Goal: Check status: Check status

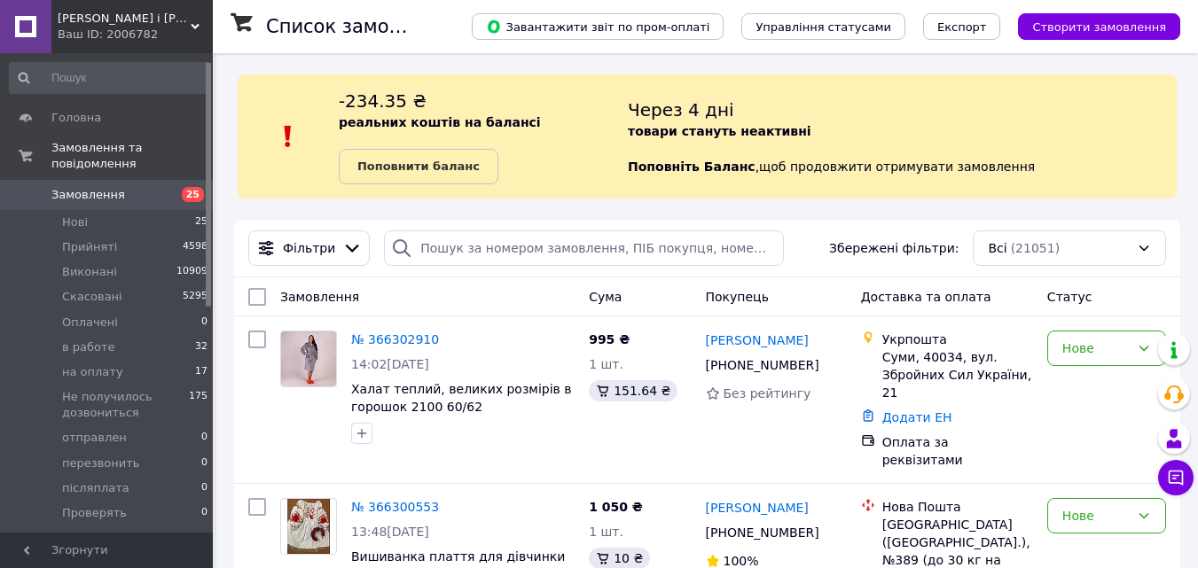
scroll to position [15, 0]
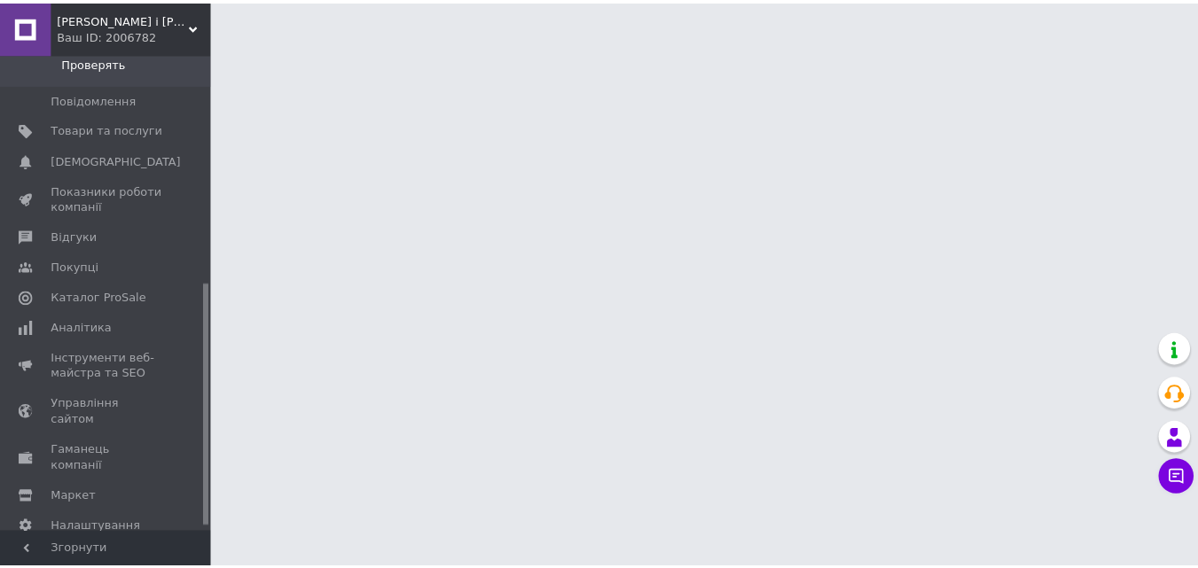
scroll to position [458, 0]
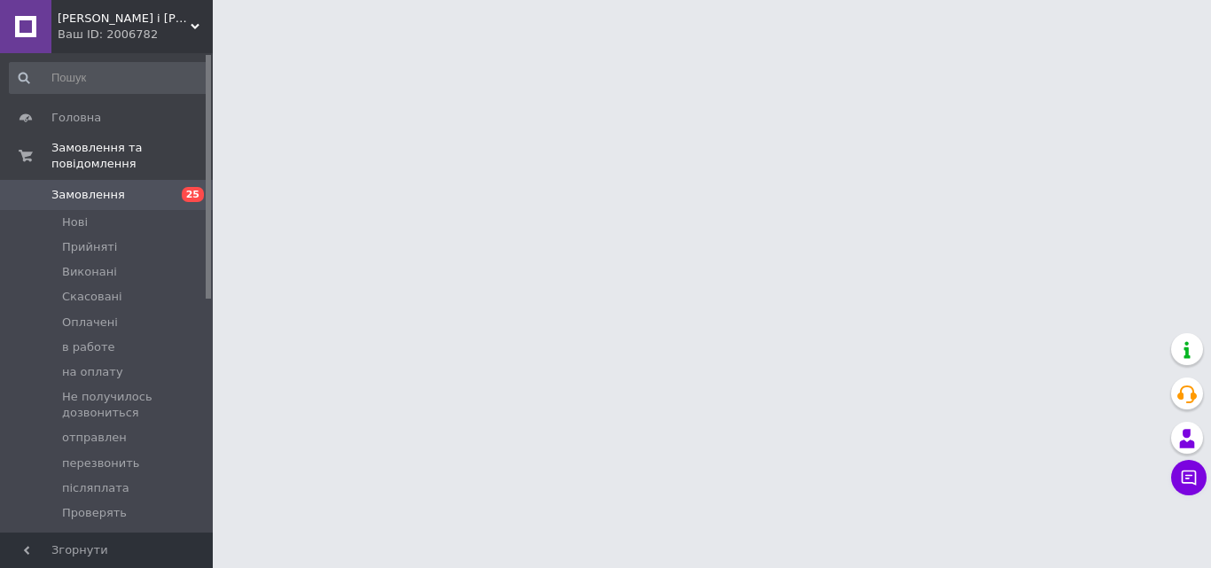
click at [136, 187] on span "Замовлення" at bounding box center [107, 195] width 113 height 16
